Goal: Check status: Check status

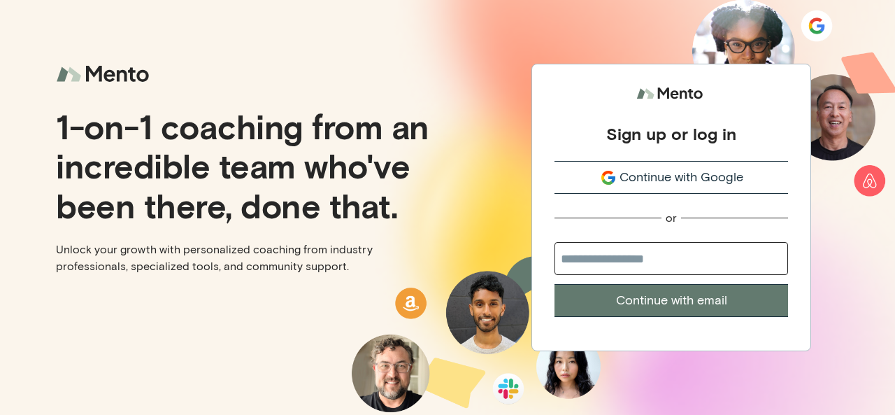
click at [683, 173] on span "Continue with Google" at bounding box center [682, 177] width 124 height 19
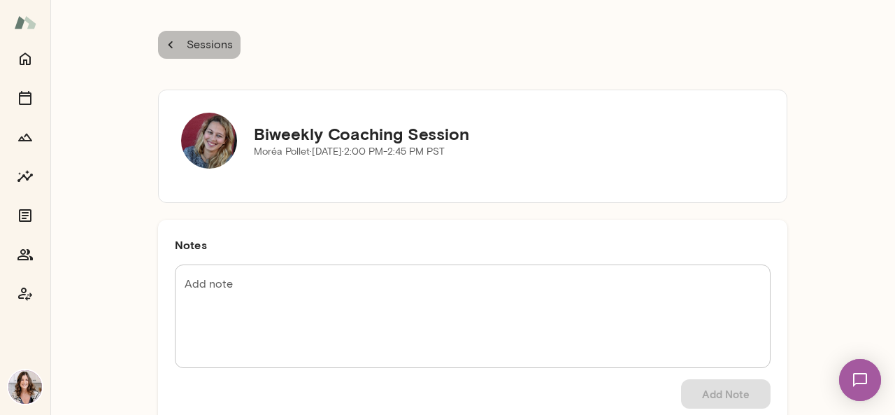
click at [206, 47] on p "Sessions" at bounding box center [208, 44] width 49 height 17
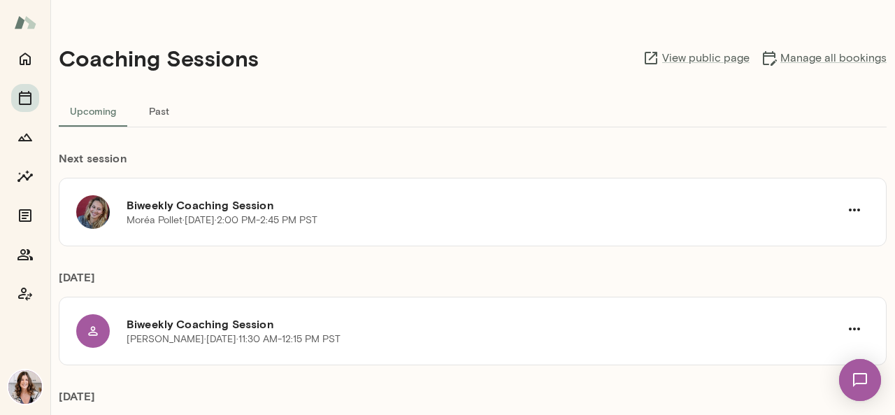
click at [861, 369] on img at bounding box center [860, 379] width 57 height 57
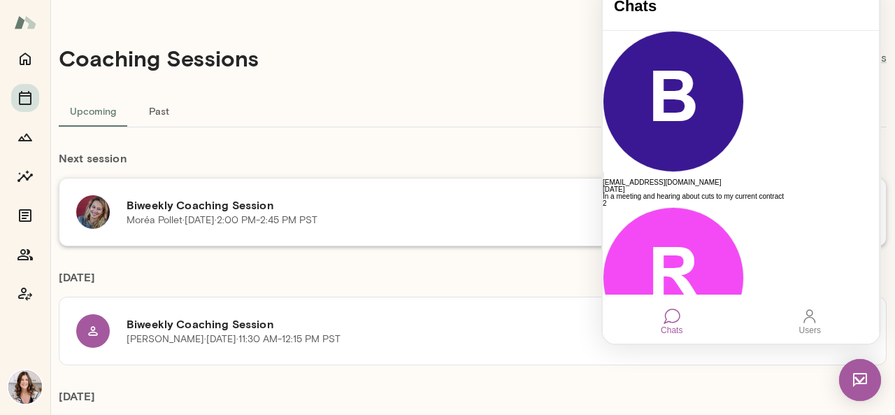
click at [400, 213] on div "Moréa Pollet · Wed, Aug 27 · 2:00 PM-2:45 PM PST" at bounding box center [484, 220] width 714 height 14
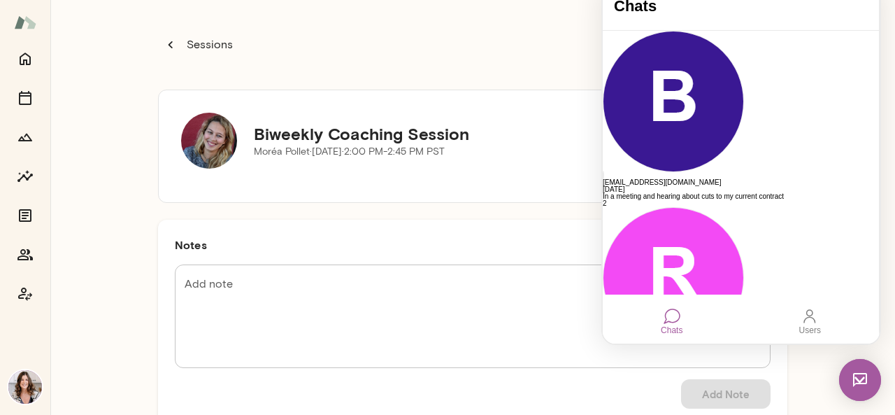
click at [200, 40] on p "Sessions" at bounding box center [208, 44] width 49 height 17
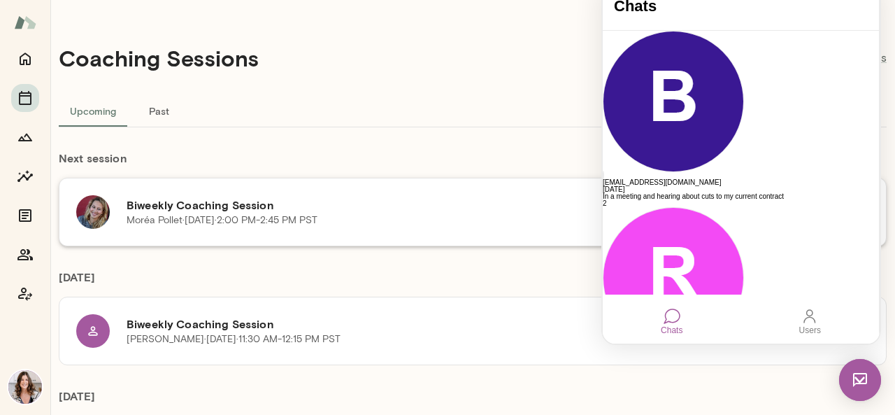
click at [313, 217] on p "Moréa Pollet · Wed, Aug 27 · 2:00 PM-2:45 PM PST" at bounding box center [222, 220] width 191 height 14
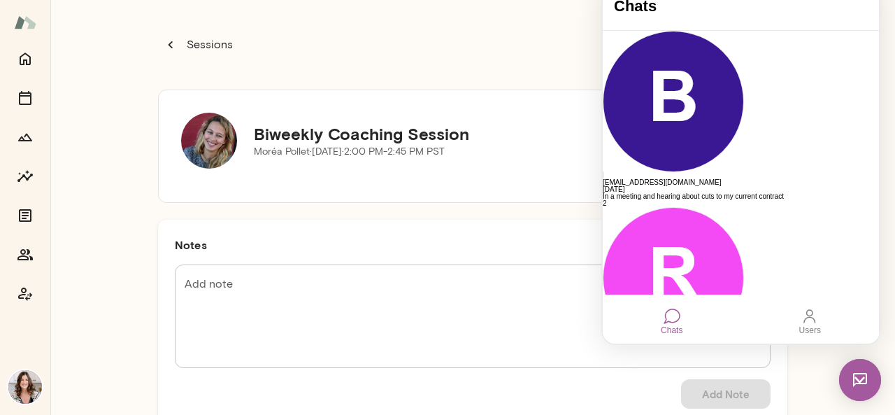
click at [705, 16] on div "Chats" at bounding box center [741, 7] width 276 height 48
click at [860, 383] on img at bounding box center [860, 380] width 42 height 42
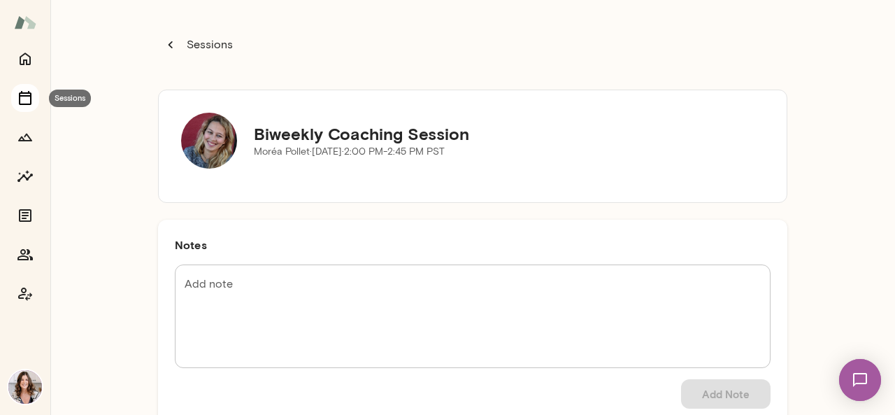
click at [27, 97] on icon "Sessions" at bounding box center [25, 98] width 17 height 17
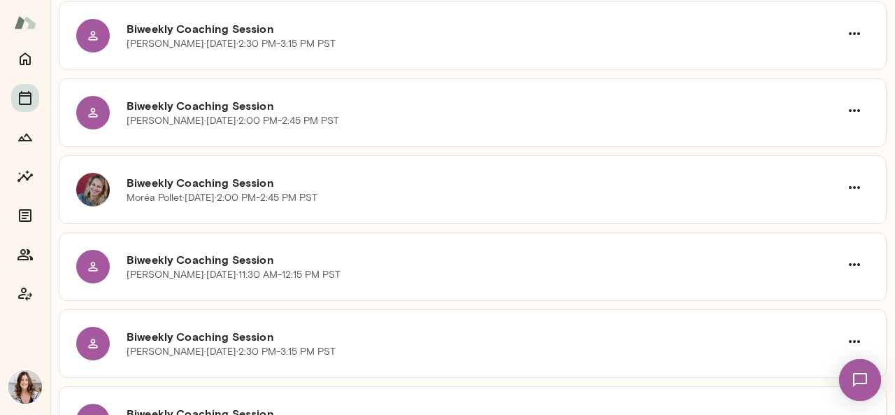
scroll to position [1329, 0]
